Goal: Information Seeking & Learning: Learn about a topic

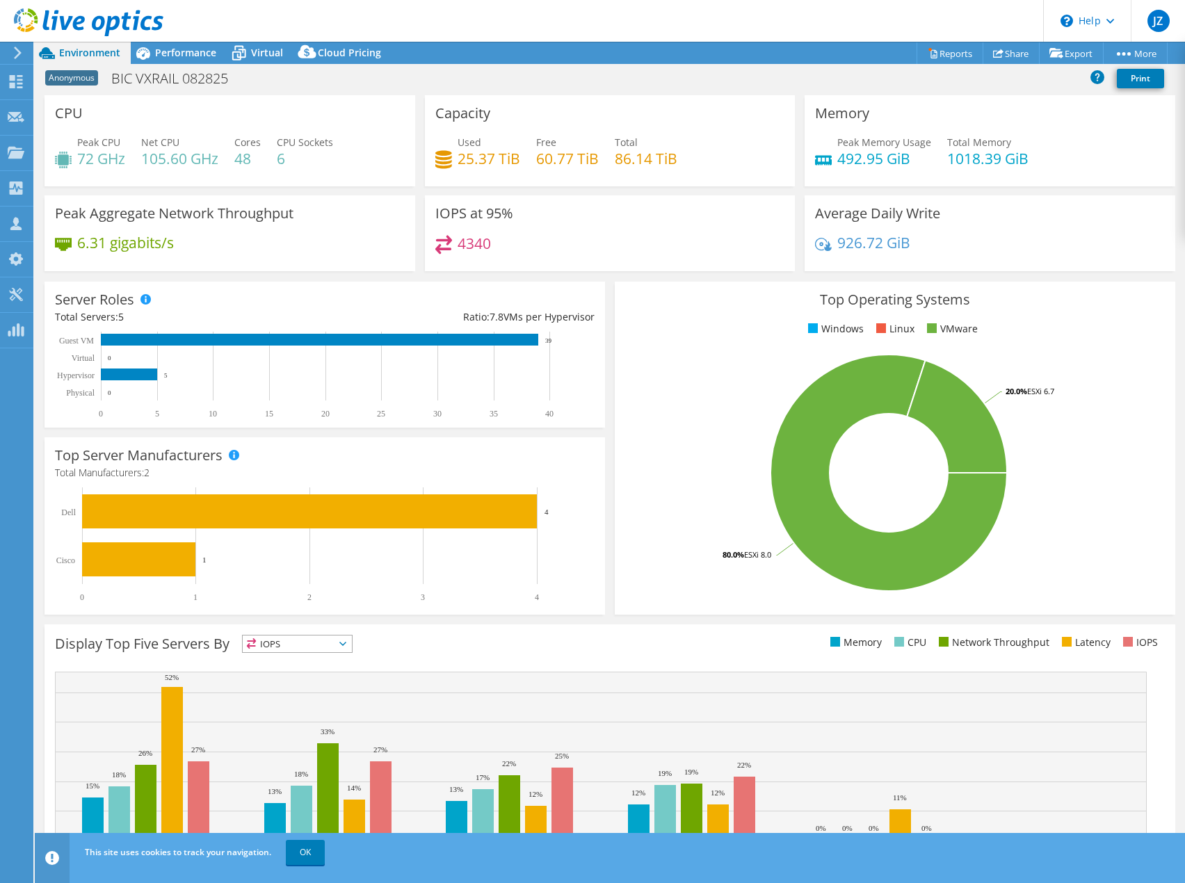
select select "USD"
click at [208, 54] on span "Performance" at bounding box center [185, 52] width 61 height 13
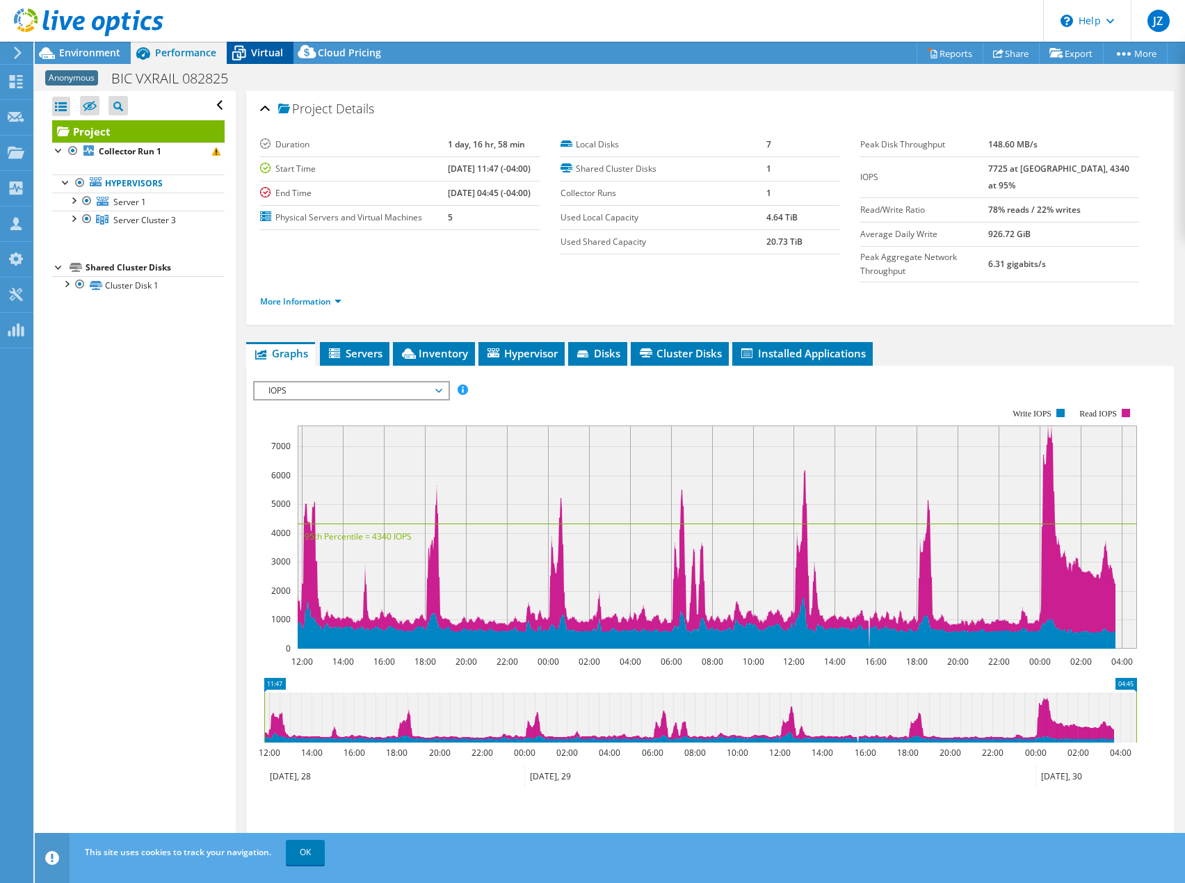
click at [266, 54] on span "Virtual" at bounding box center [267, 52] width 32 height 13
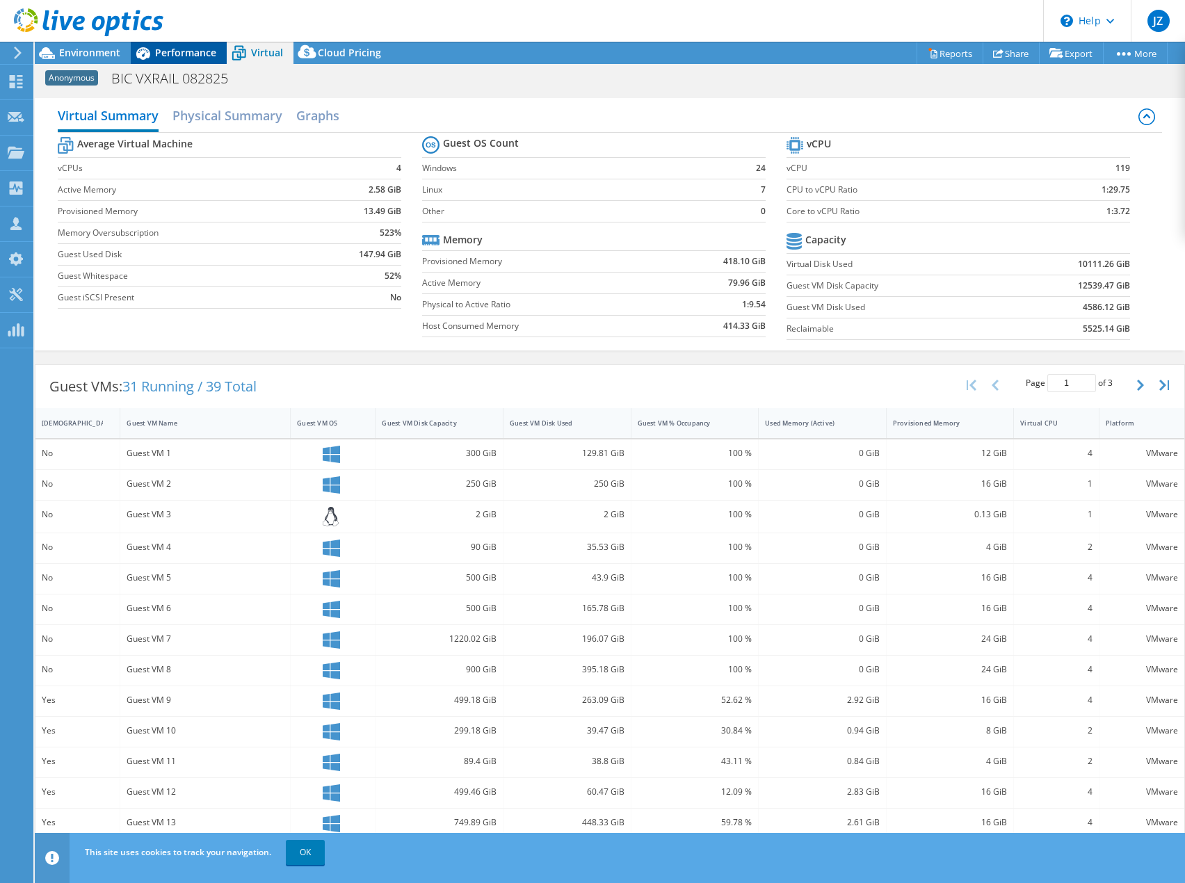
click at [211, 54] on span "Performance" at bounding box center [185, 52] width 61 height 13
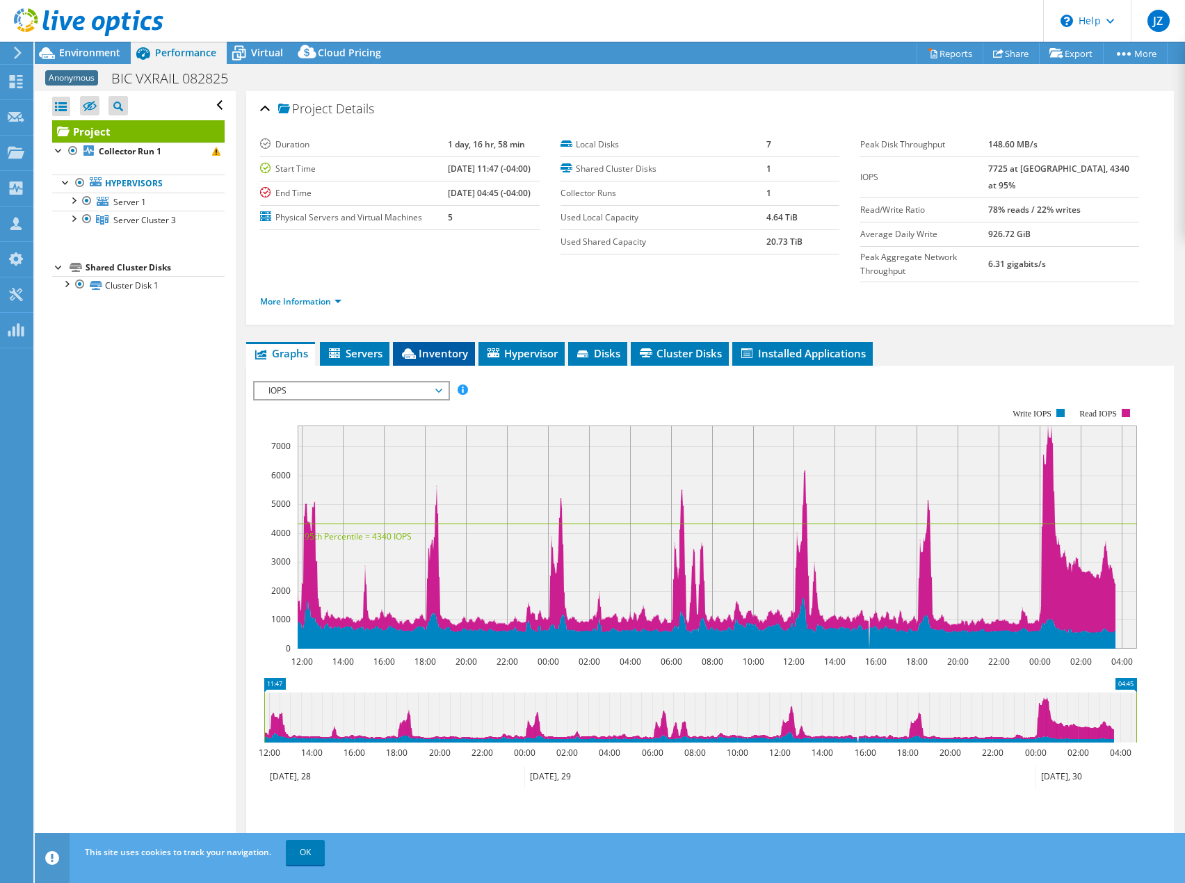
click at [432, 346] on span "Inventory" at bounding box center [434, 353] width 68 height 14
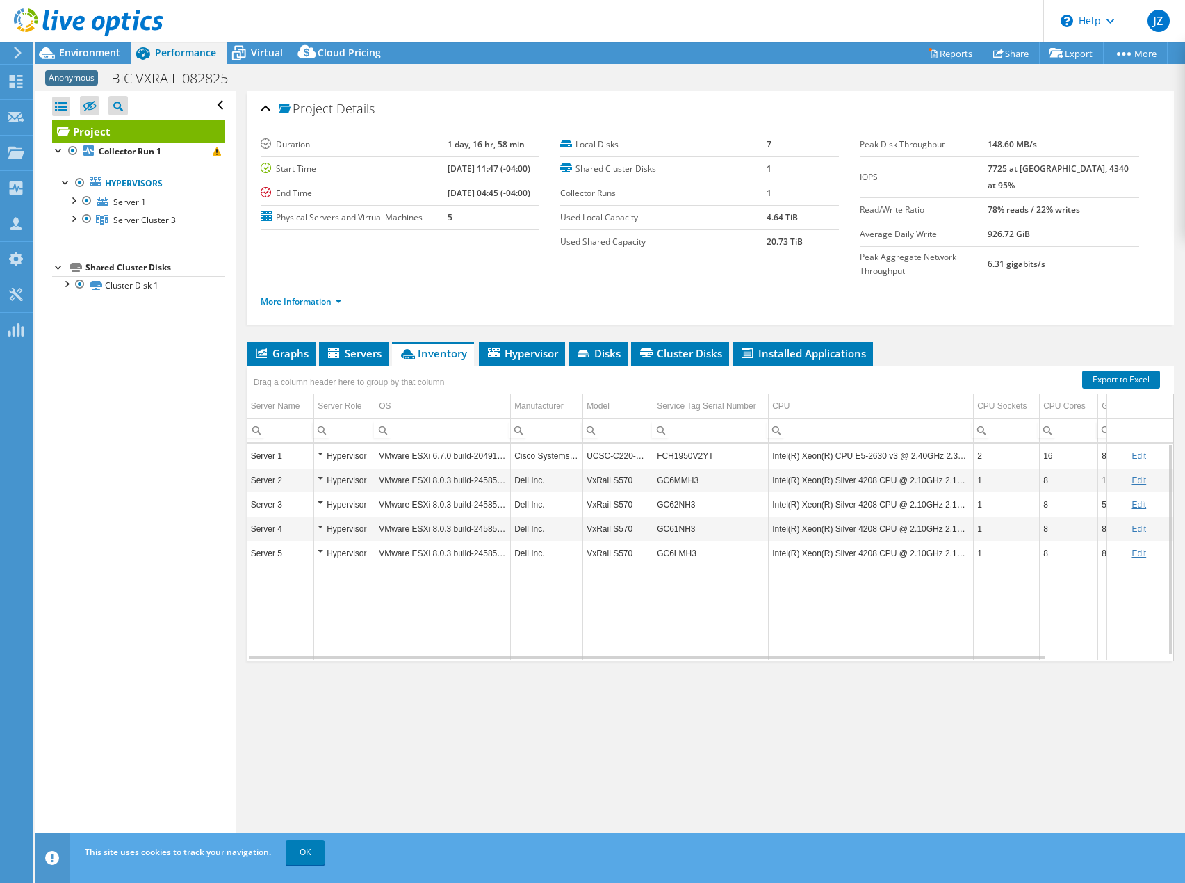
click at [115, 585] on div "Open All Close All Hide Excluded Nodes Project Tree Filter" at bounding box center [135, 473] width 201 height 765
click at [326, 852] on span "OK" at bounding box center [307, 852] width 50 height 12
click at [316, 855] on link "OK" at bounding box center [305, 852] width 39 height 25
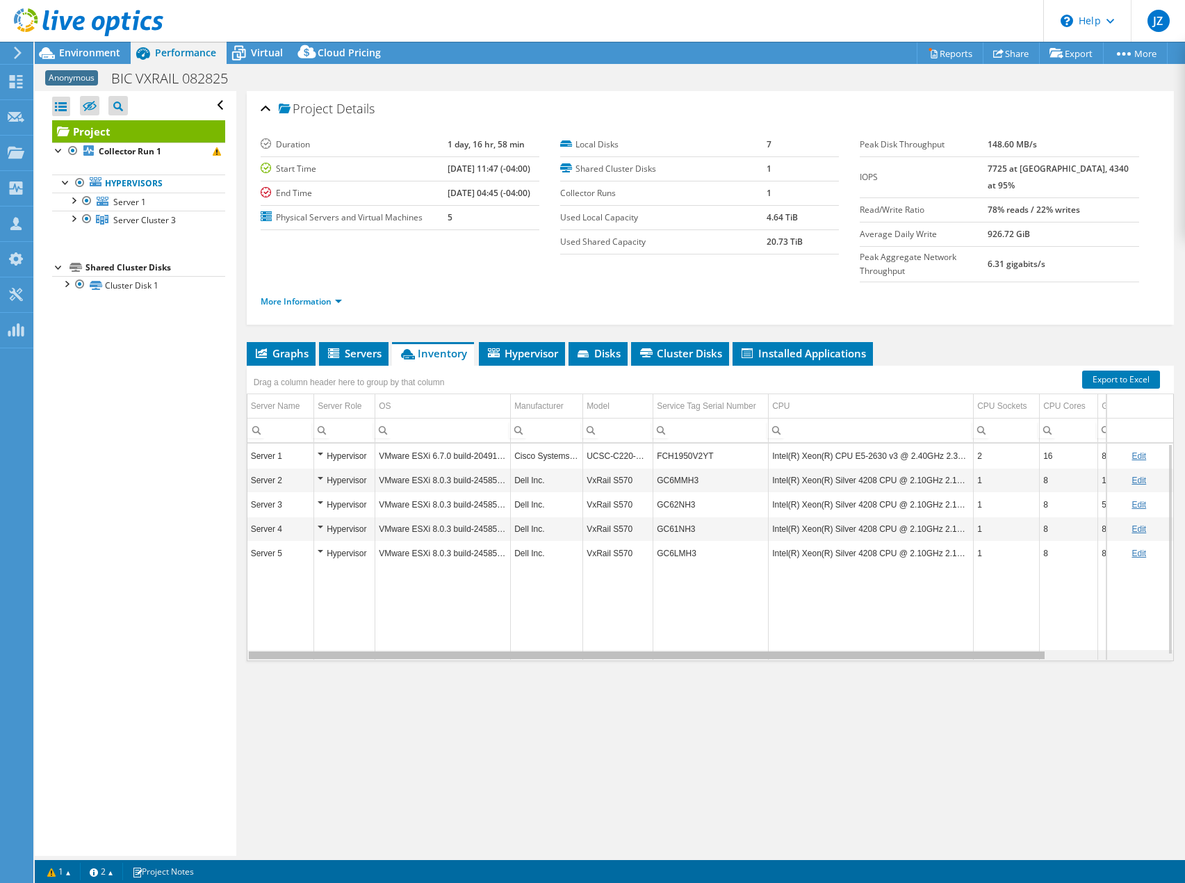
drag, startPoint x: 916, startPoint y: 632, endPoint x: 357, endPoint y: 529, distance: 568.3
click at [369, 544] on body "JZ Partner Team Member [PERSON_NAME] [PERSON_NAME][EMAIL_ADDRESS][DOMAIN_NAME] …" at bounding box center [592, 441] width 1185 height 883
click at [83, 201] on div at bounding box center [87, 201] width 14 height 17
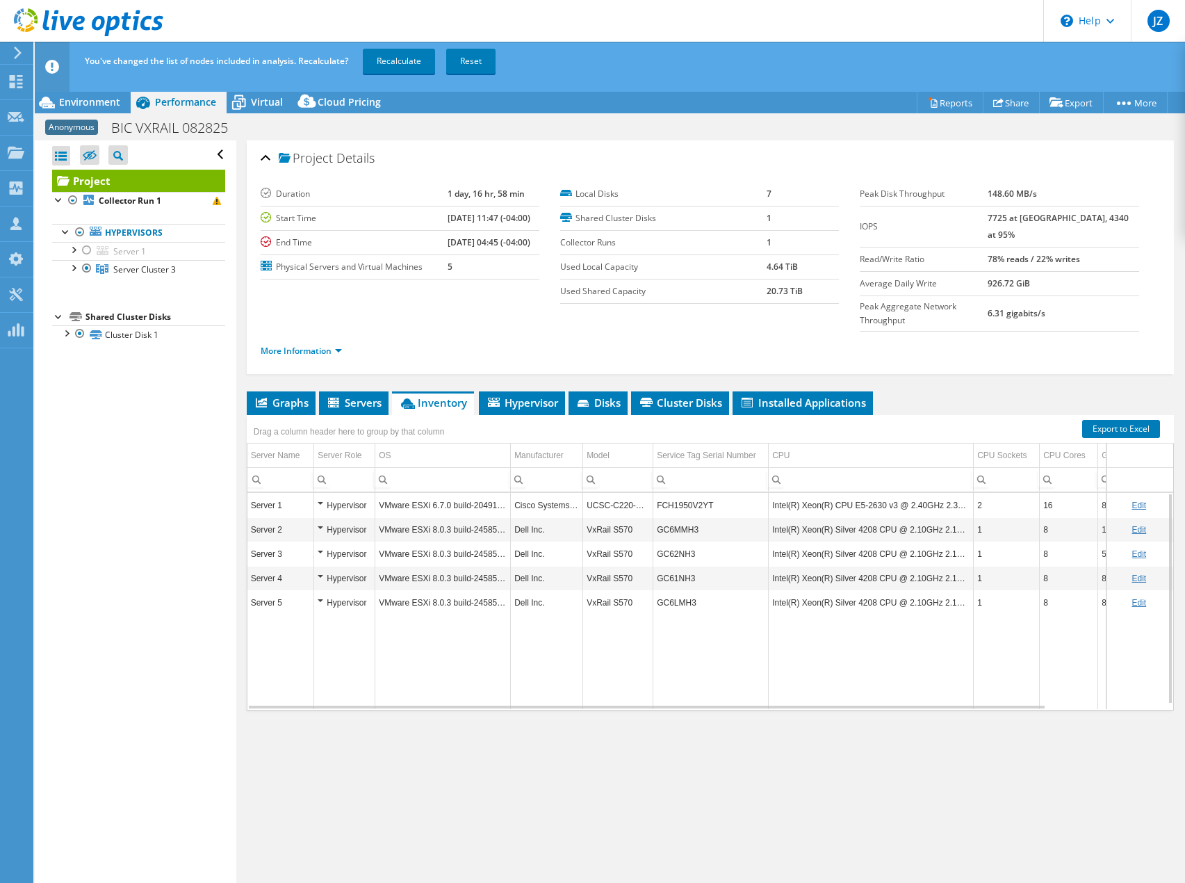
click at [116, 432] on div "Open All Close All Hide Excluded Nodes Project Tree Filter" at bounding box center [135, 522] width 201 height 765
click at [408, 54] on link "Recalculate" at bounding box center [399, 61] width 72 height 25
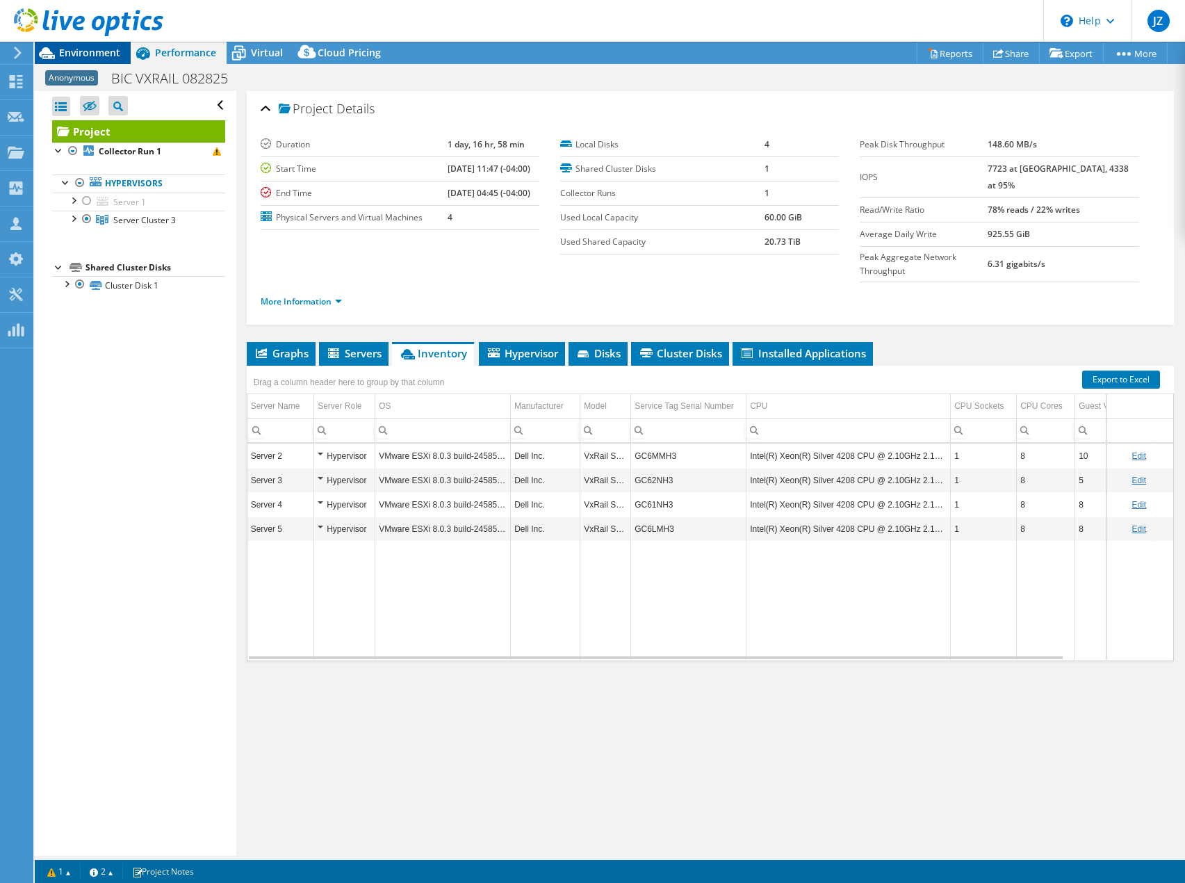
click at [94, 57] on span "Environment" at bounding box center [89, 52] width 61 height 13
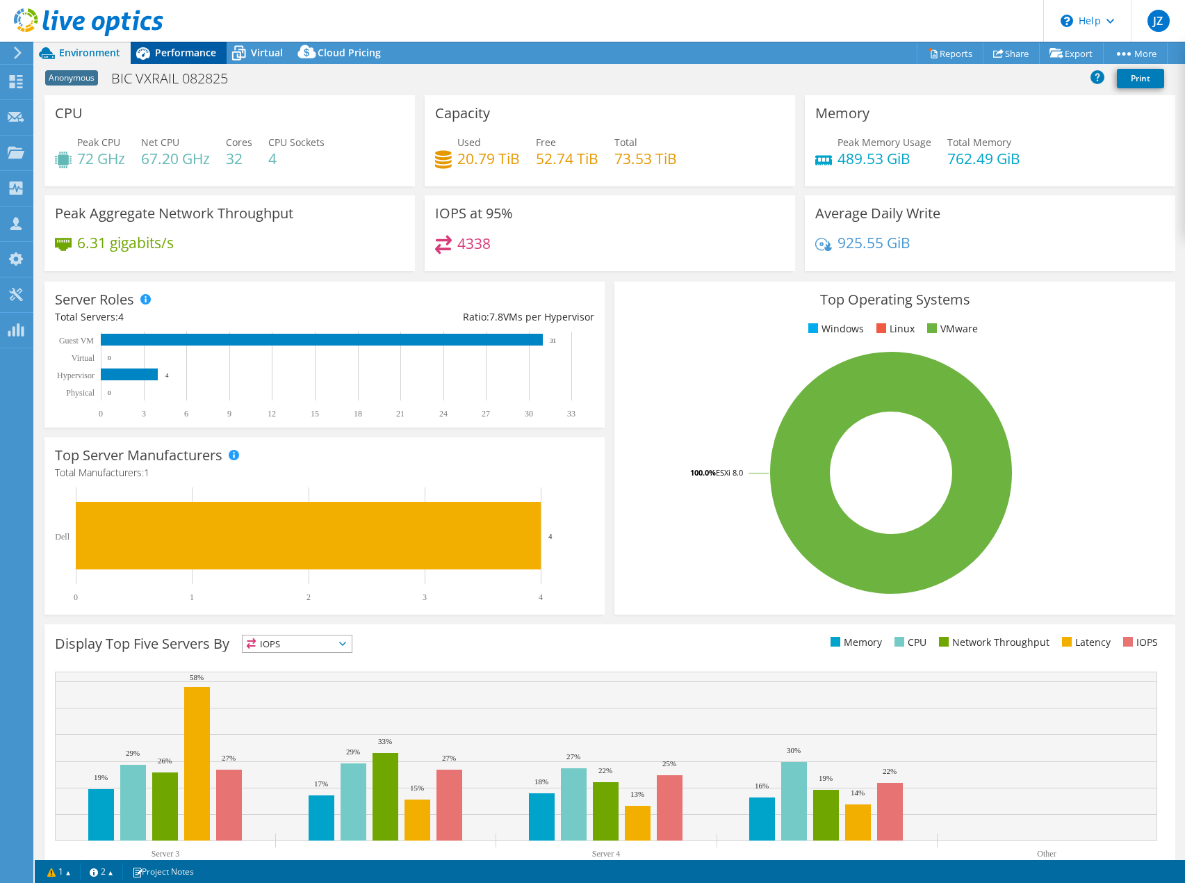
click at [186, 41] on header "JZ Partner Team Member [PERSON_NAME] [PERSON_NAME][EMAIL_ADDRESS][DOMAIN_NAME] …" at bounding box center [592, 21] width 1185 height 42
click at [186, 51] on span "Performance" at bounding box center [185, 52] width 61 height 13
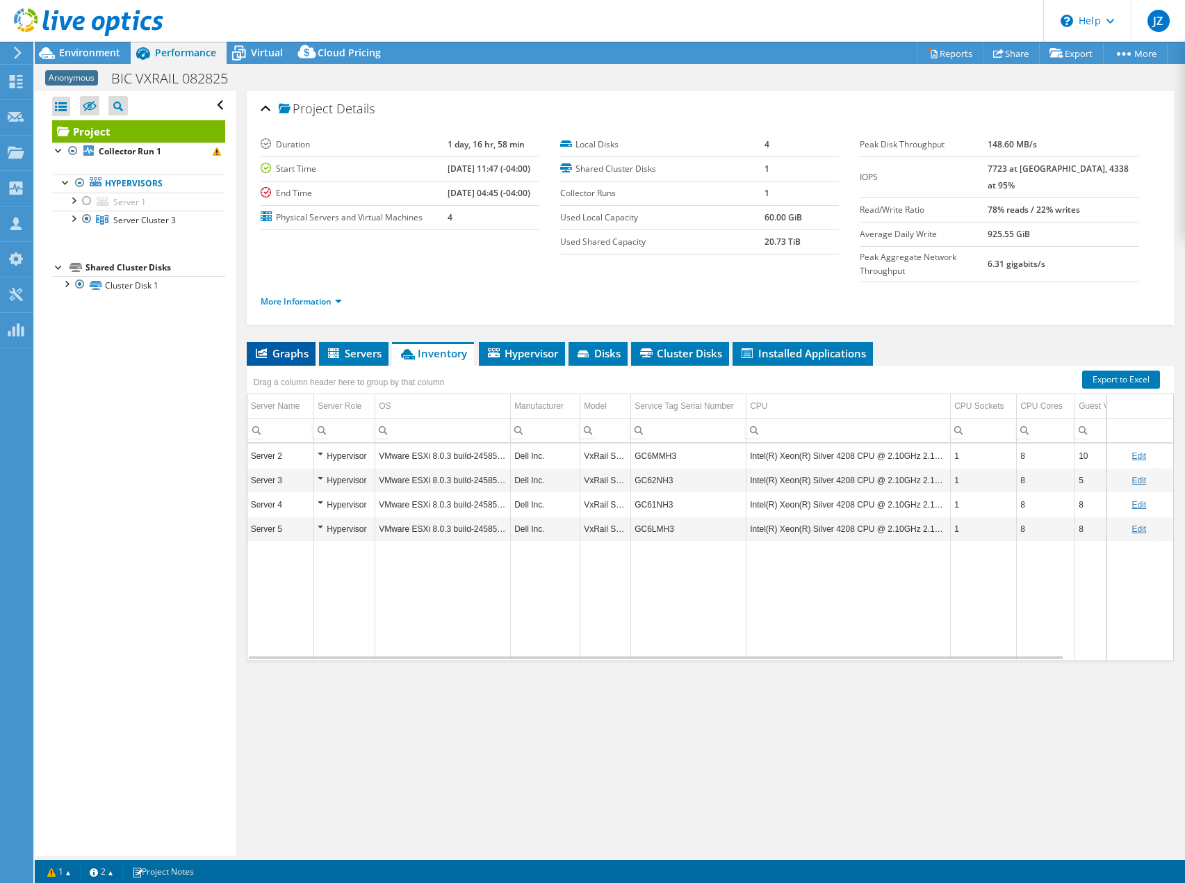
click at [279, 346] on span "Graphs" at bounding box center [281, 353] width 55 height 14
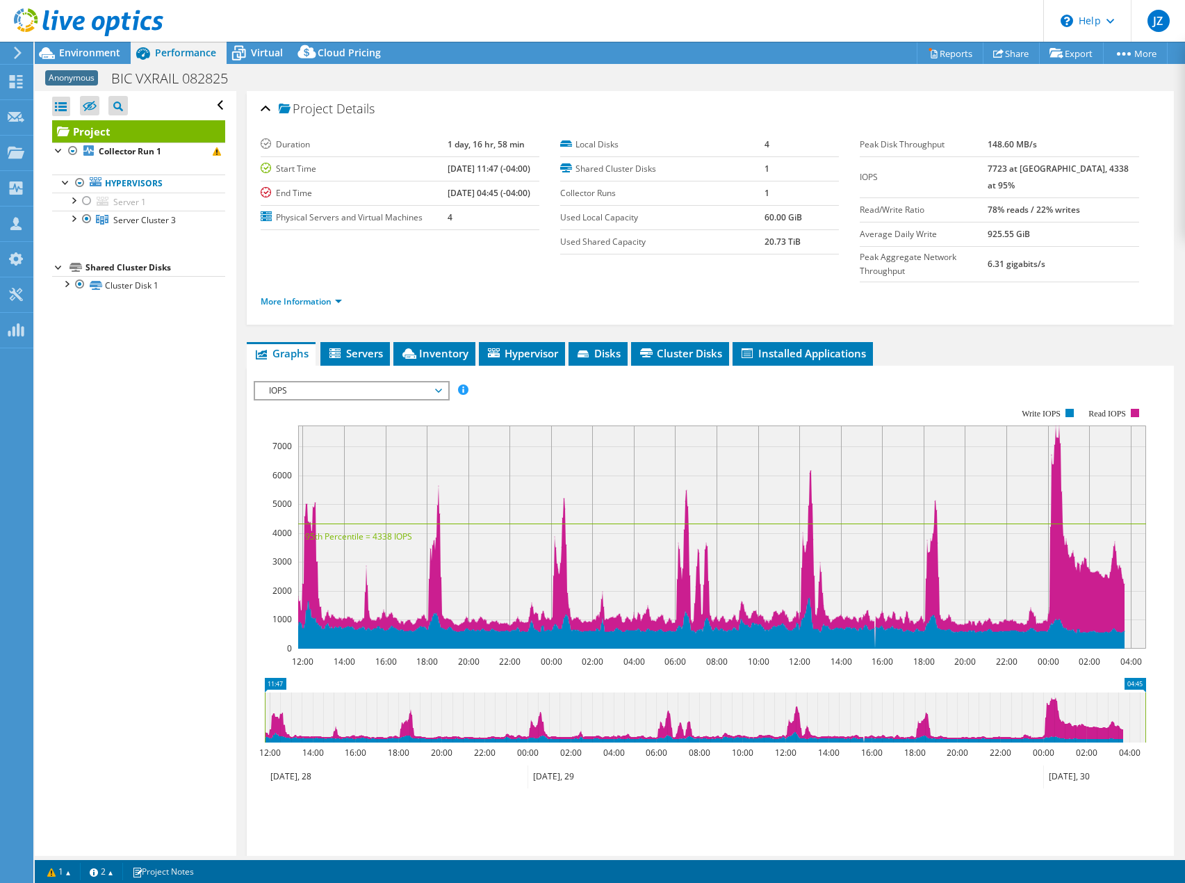
click at [341, 382] on span "IOPS" at bounding box center [351, 390] width 179 height 17
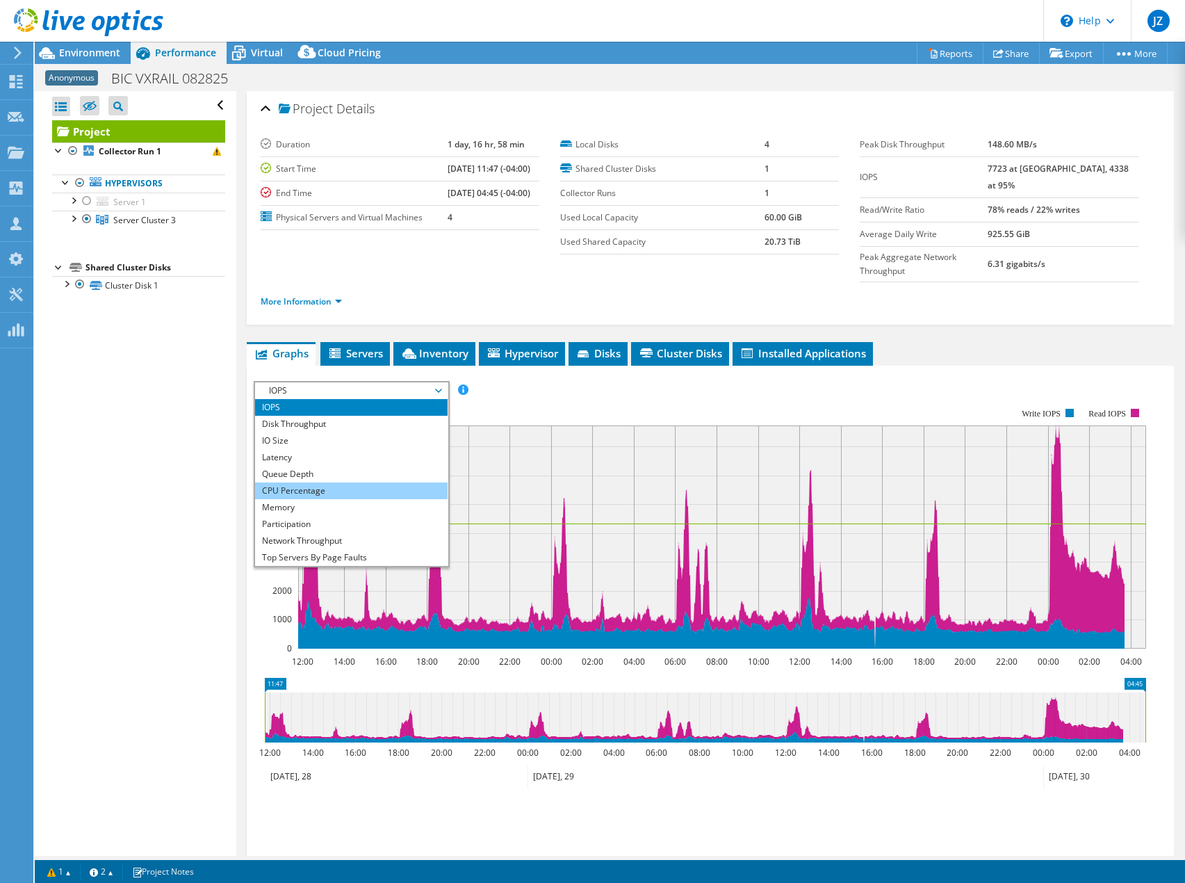
click at [339, 482] on li "CPU Percentage" at bounding box center [351, 490] width 193 height 17
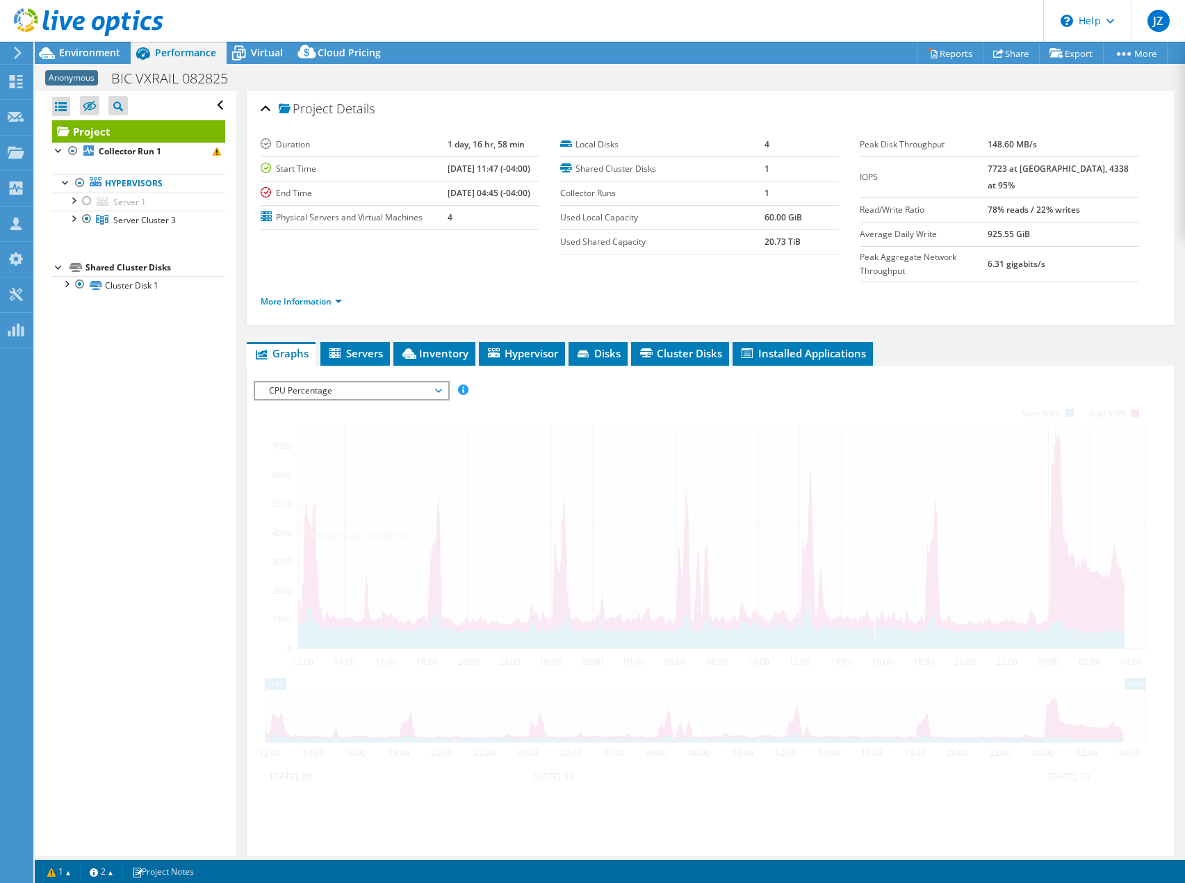
click at [613, 381] on div at bounding box center [711, 618] width 914 height 475
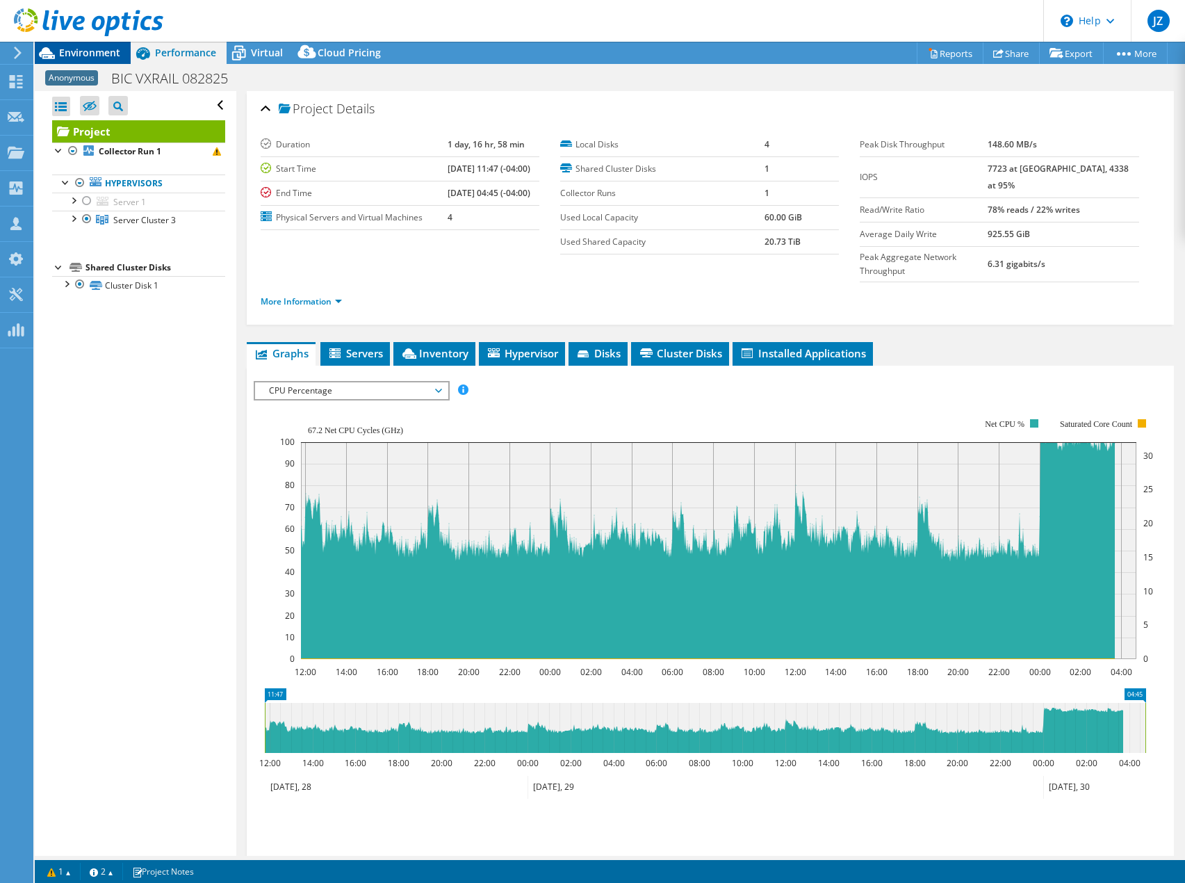
click at [76, 57] on span "Environment" at bounding box center [89, 52] width 61 height 13
